Goal: Task Accomplishment & Management: Manage account settings

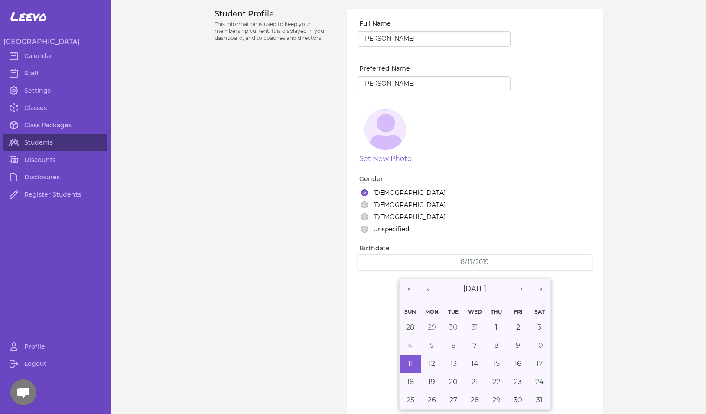
select select "MT"
select select "1"
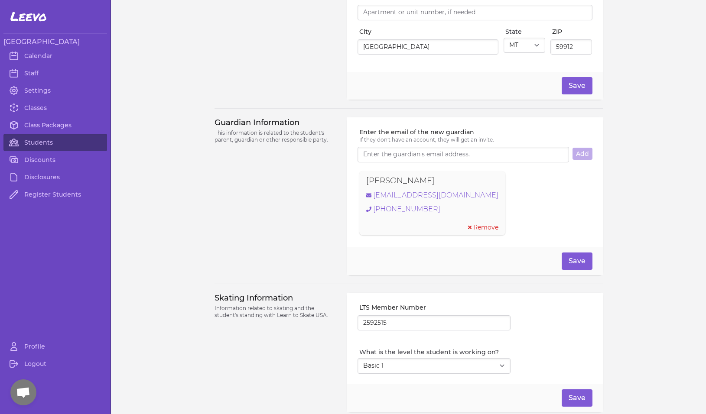
click at [41, 144] on link "Students" at bounding box center [55, 142] width 104 height 17
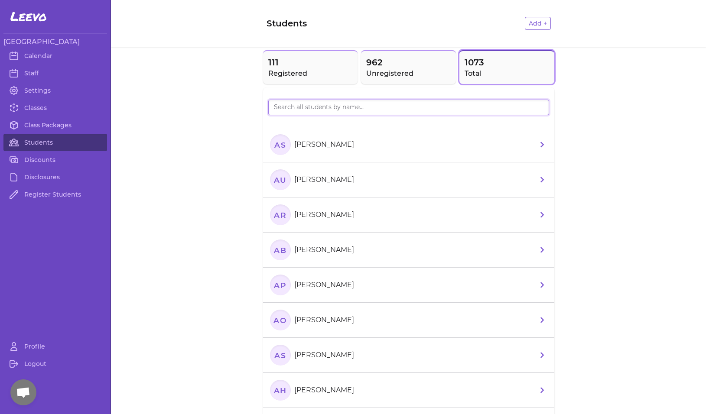
click at [378, 104] on input "search" at bounding box center [408, 108] width 281 height 16
type input "[PERSON_NAME]"
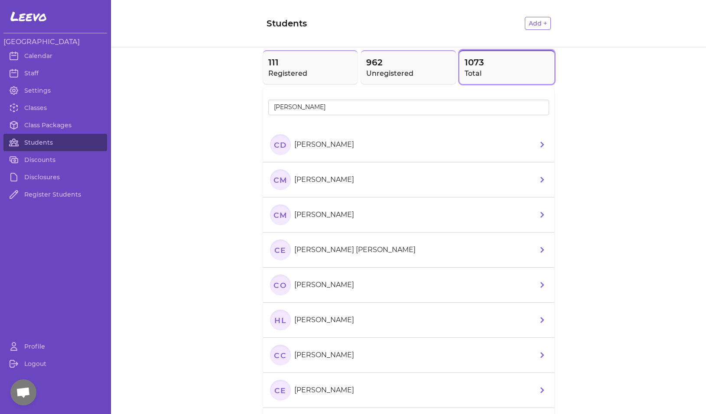
drag, startPoint x: 356, startPoint y: 120, endPoint x: 279, endPoint y: 217, distance: 124.2
click at [279, 217] on text "CM" at bounding box center [280, 214] width 14 height 9
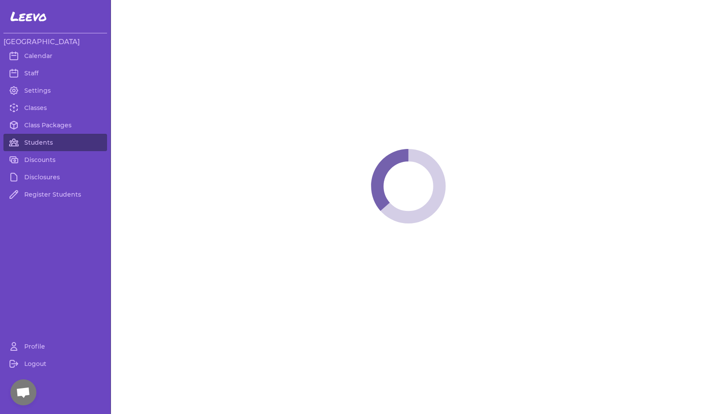
select select "MT"
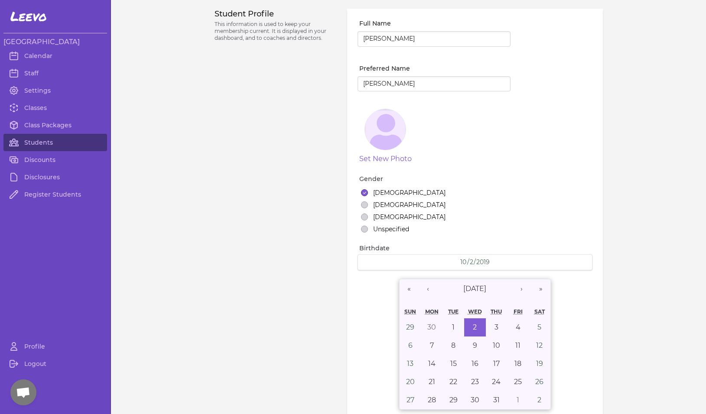
select select "7"
click at [37, 141] on link "Students" at bounding box center [55, 142] width 104 height 17
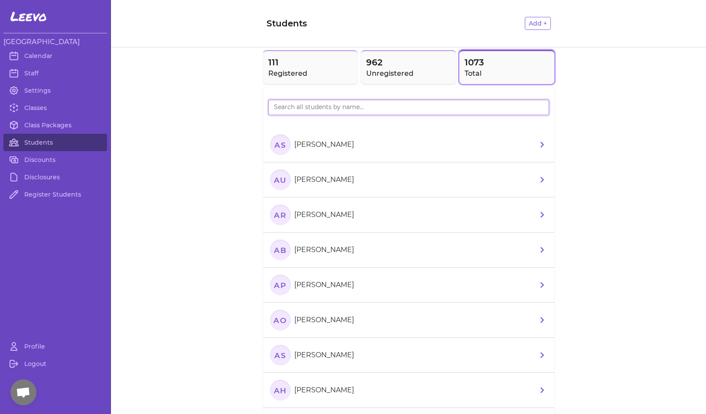
click at [302, 113] on input "search" at bounding box center [408, 108] width 281 height 16
type input "[PERSON_NAME]"
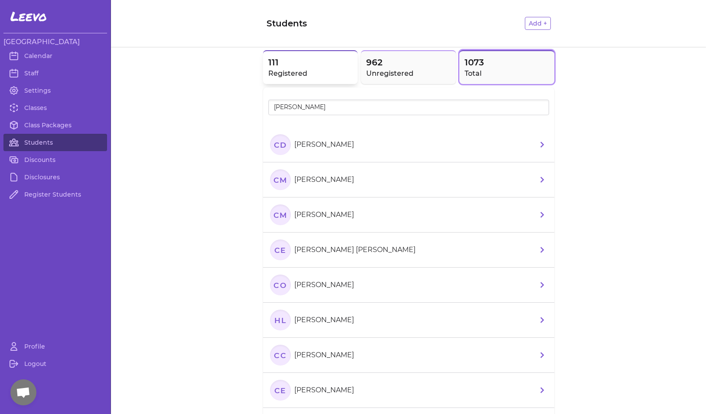
drag, startPoint x: 302, startPoint y: 113, endPoint x: 318, endPoint y: 66, distance: 49.3
click at [318, 66] on span "111" at bounding box center [310, 62] width 84 height 12
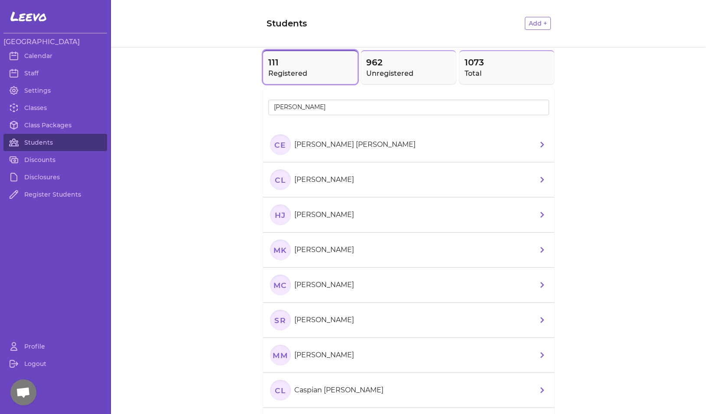
click at [281, 142] on text "CE" at bounding box center [280, 144] width 12 height 9
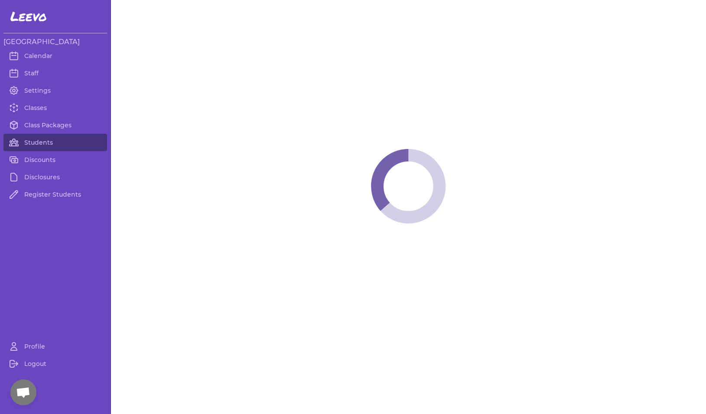
select select "MT"
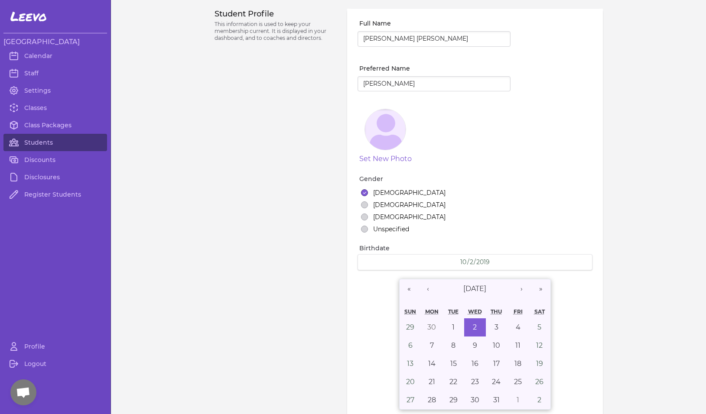
select select "7"
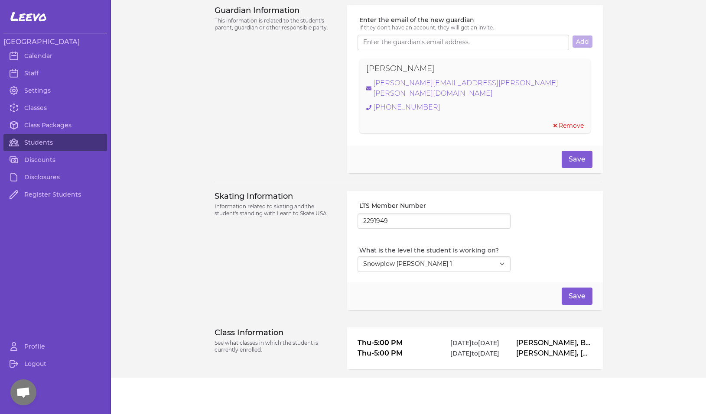
scroll to position [604, 0]
click at [376, 214] on input "2291949" at bounding box center [433, 222] width 153 height 16
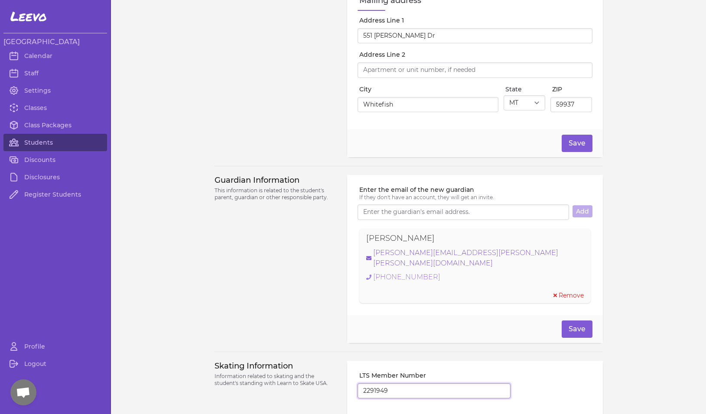
scroll to position [434, 0]
drag, startPoint x: 420, startPoint y: 243, endPoint x: 361, endPoint y: 243, distance: 58.9
click at [361, 243] on div "[PERSON_NAME] [PERSON_NAME][EMAIL_ADDRESS][PERSON_NAME][PERSON_NAME][DOMAIN_NAM…" at bounding box center [474, 266] width 231 height 75
copy p "[PERSON_NAME]"
click at [430, 259] on link "[PERSON_NAME][EMAIL_ADDRESS][PERSON_NAME][PERSON_NAME][DOMAIN_NAME]" at bounding box center [474, 258] width 217 height 21
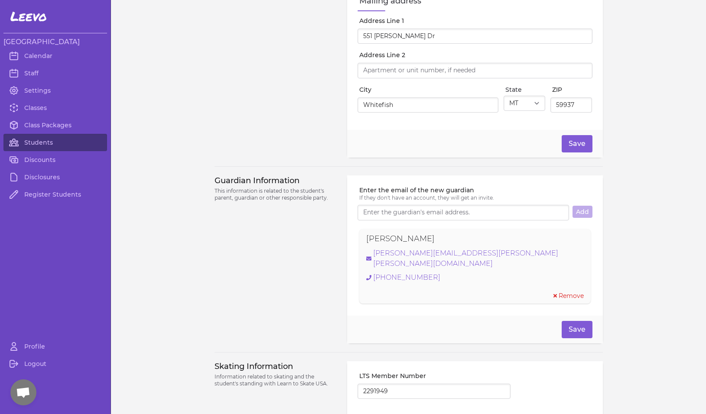
click at [543, 272] on section "[PERSON_NAME] [PERSON_NAME][EMAIL_ADDRESS][PERSON_NAME][PERSON_NAME][DOMAIN_NAM…" at bounding box center [474, 266] width 234 height 78
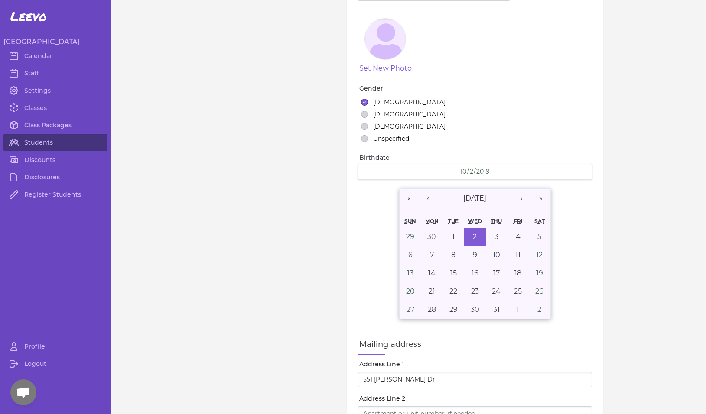
scroll to position [90, 0]
click at [42, 143] on link "Students" at bounding box center [55, 142] width 104 height 17
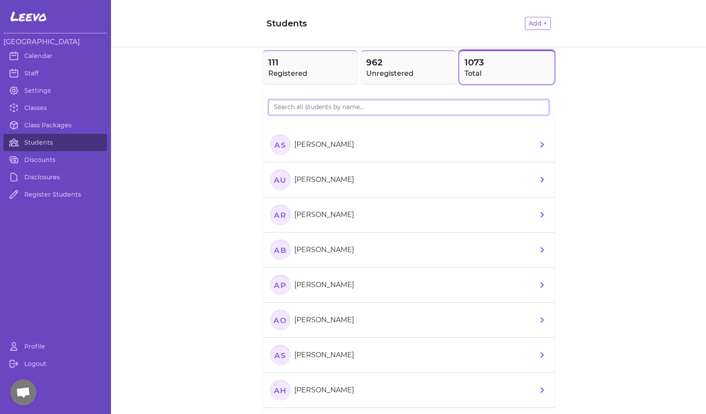
click at [352, 107] on input "search" at bounding box center [408, 108] width 281 height 16
type input "marlo"
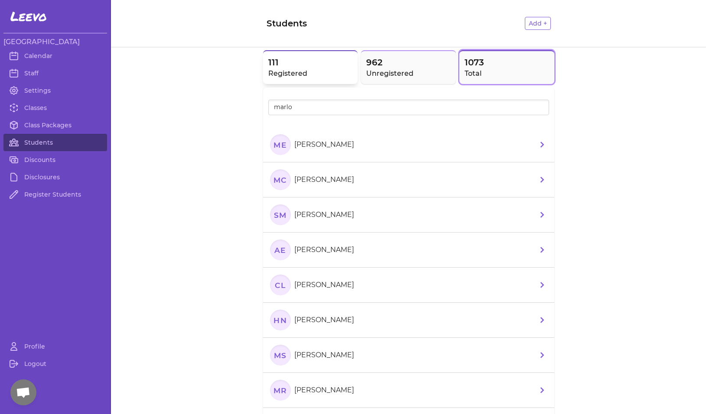
click at [306, 69] on h2 "Registered" at bounding box center [310, 73] width 84 height 10
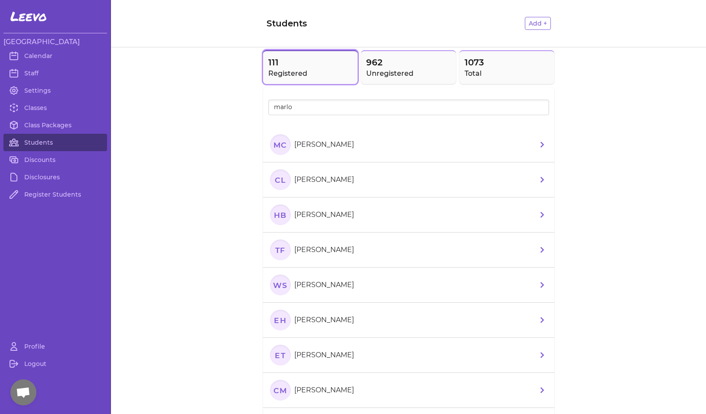
click at [278, 146] on text "Mc" at bounding box center [280, 144] width 14 height 9
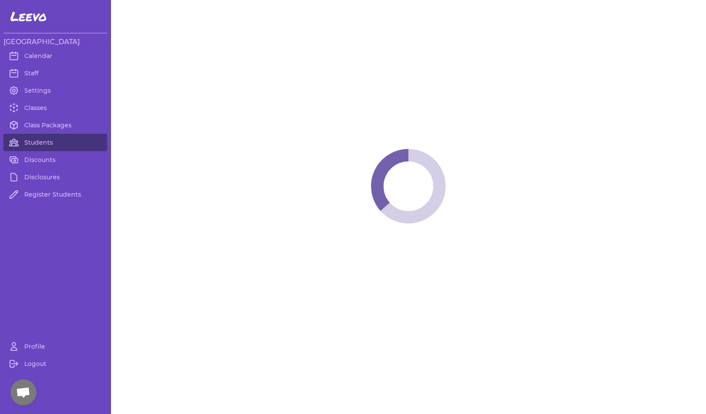
select select "MT"
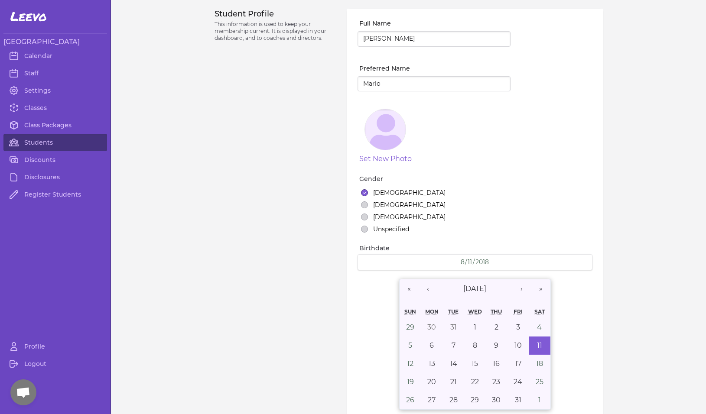
select select "2"
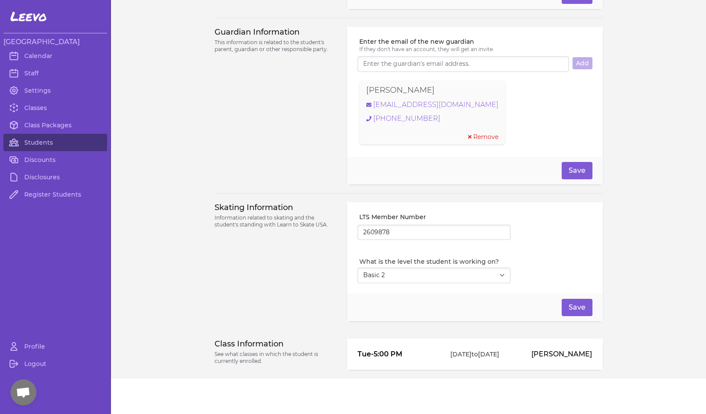
scroll to position [578, 0]
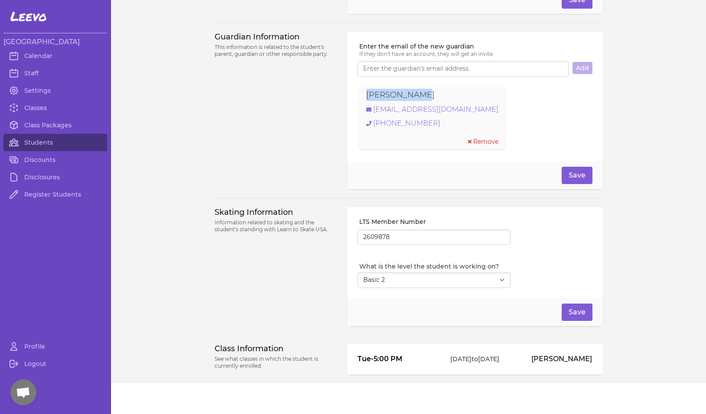
drag, startPoint x: 412, startPoint y: 99, endPoint x: 362, endPoint y: 98, distance: 50.7
click at [362, 98] on div "[PERSON_NAME] [EMAIL_ADDRESS][DOMAIN_NAME] [PHONE_NUMBER] Remove" at bounding box center [432, 117] width 146 height 64
copy p "[PERSON_NAME]"
click at [302, 131] on div "Guardian Information This information is related to the student's parent, guard…" at bounding box center [275, 111] width 123 height 158
click at [373, 243] on input "2609878" at bounding box center [433, 238] width 153 height 16
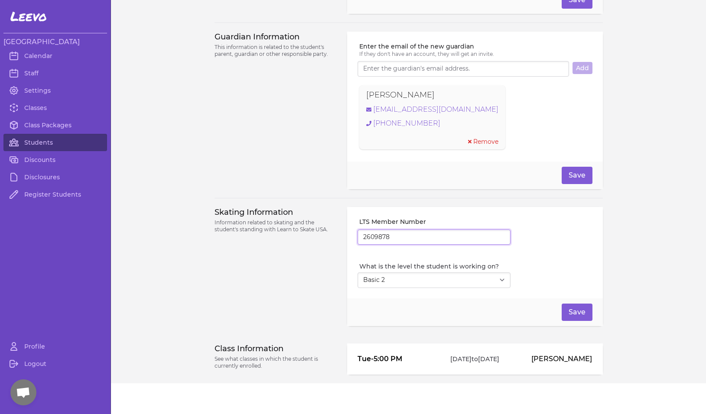
click at [373, 243] on input "2609878" at bounding box center [433, 238] width 153 height 16
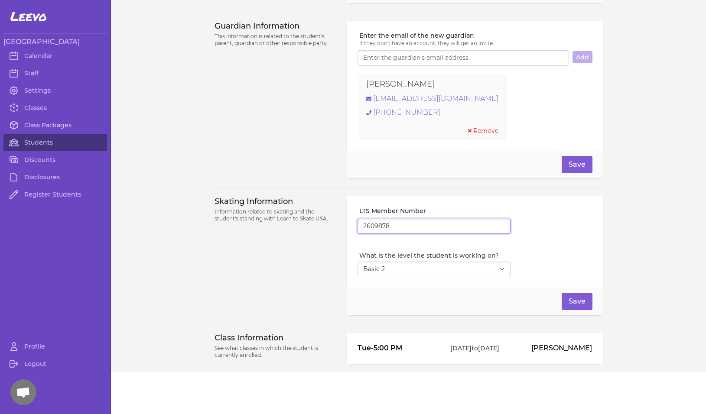
click at [372, 226] on input "2609878" at bounding box center [433, 227] width 153 height 16
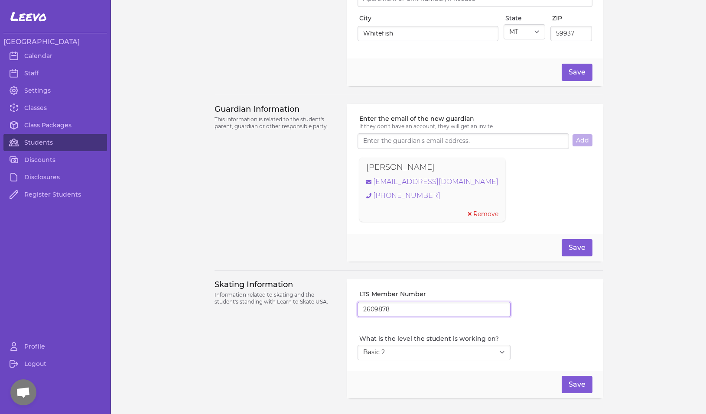
scroll to position [504, 0]
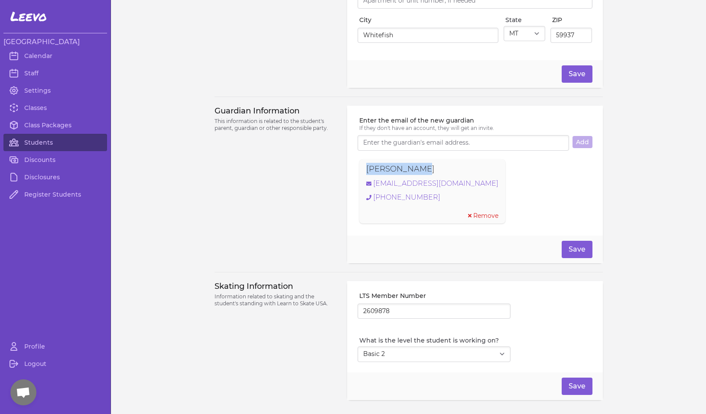
drag, startPoint x: 413, startPoint y: 173, endPoint x: 361, endPoint y: 176, distance: 51.7
click at [361, 176] on div "[PERSON_NAME] [EMAIL_ADDRESS][DOMAIN_NAME] [PHONE_NUMBER] Remove" at bounding box center [432, 191] width 146 height 64
copy p "[PERSON_NAME]"
click at [407, 187] on link "[EMAIL_ADDRESS][DOMAIN_NAME]" at bounding box center [432, 183] width 132 height 10
